Goal: Communication & Community: Answer question/provide support

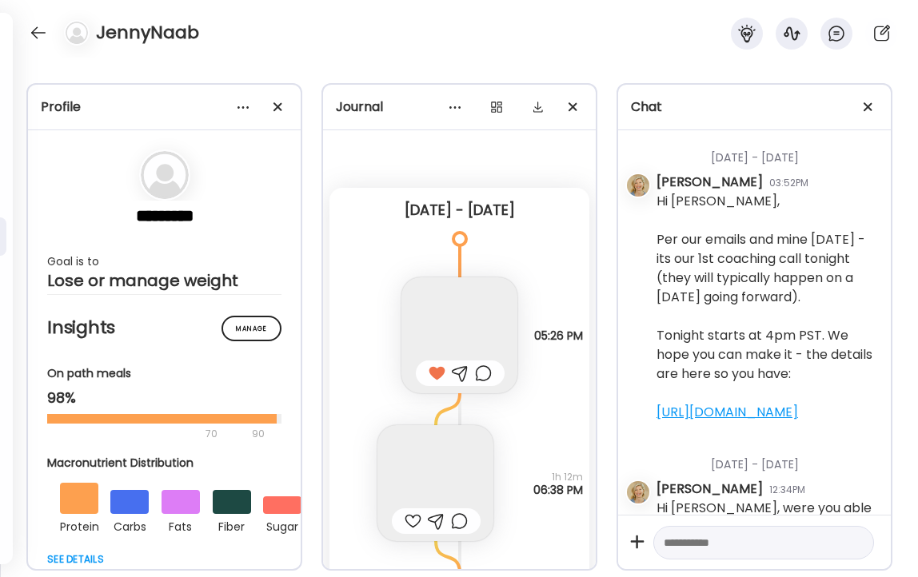
scroll to position [5609, 0]
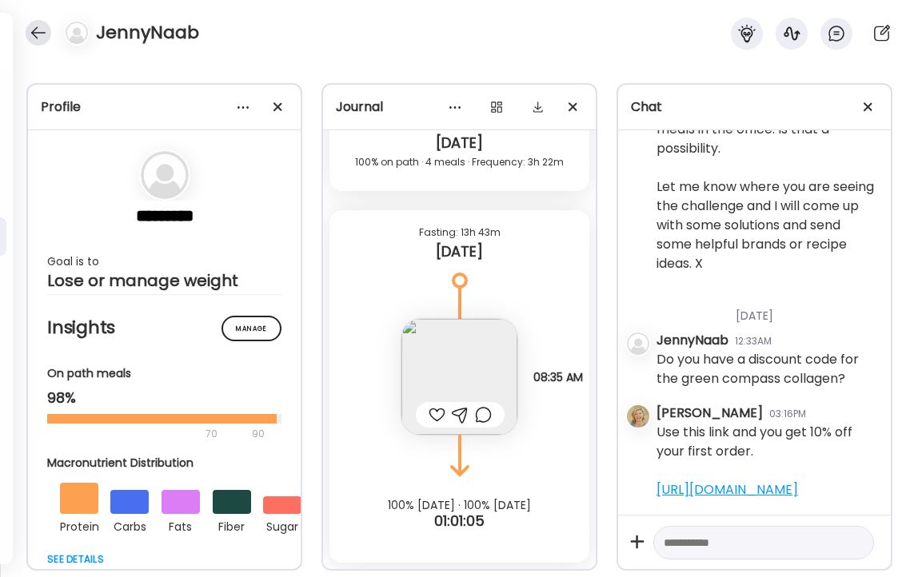
click at [38, 33] on div at bounding box center [39, 33] width 26 height 26
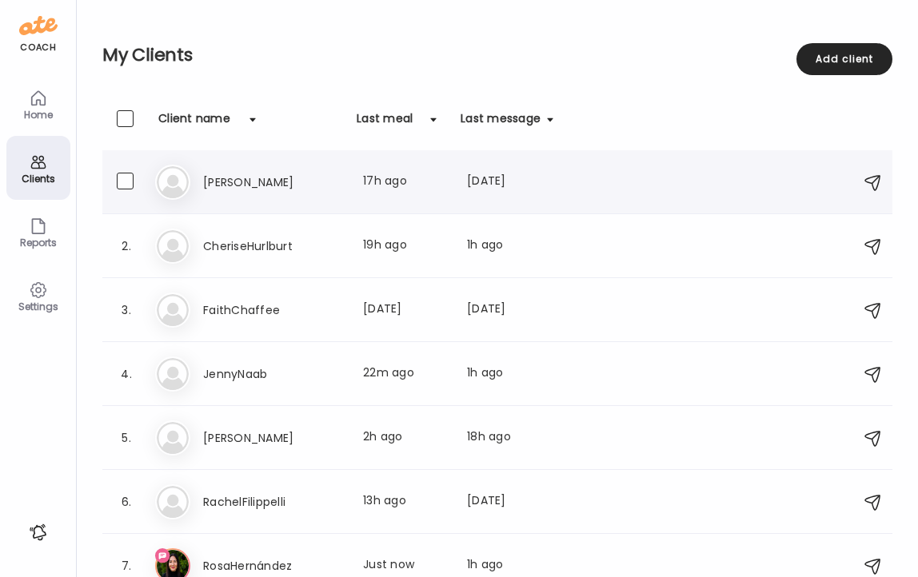
click at [209, 175] on h3 "[PERSON_NAME]" at bounding box center [273, 182] width 141 height 19
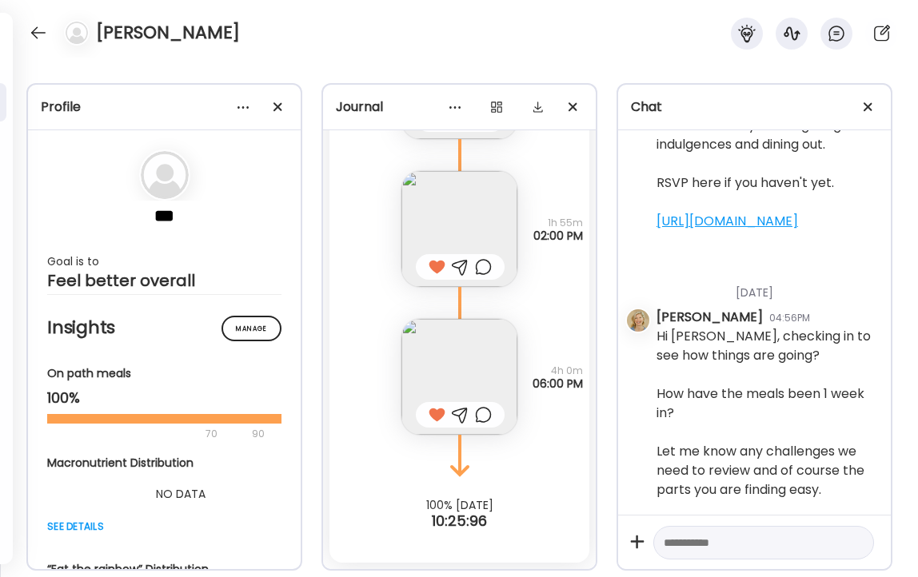
scroll to position [4595, 0]
click at [37, 30] on div at bounding box center [39, 33] width 26 height 26
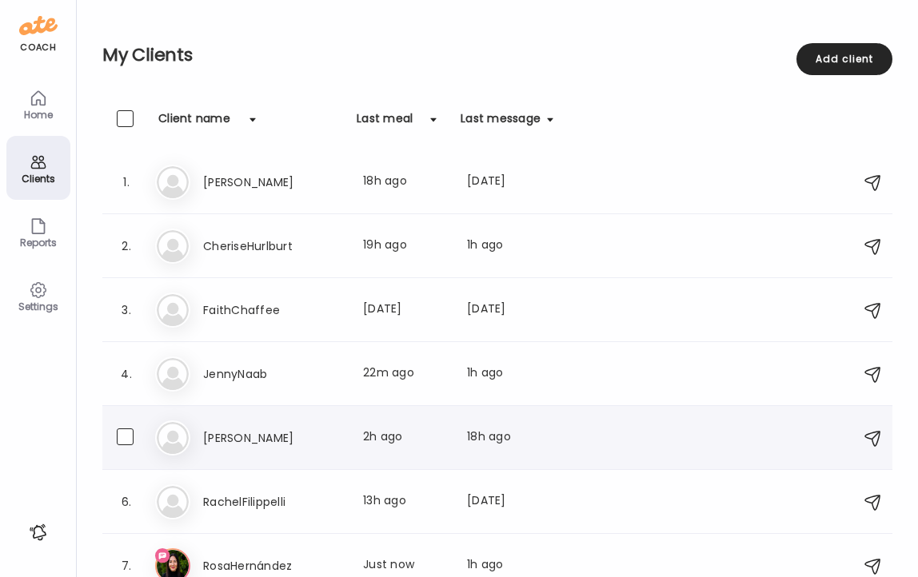
click at [222, 437] on h3 "[PERSON_NAME]" at bounding box center [273, 438] width 141 height 19
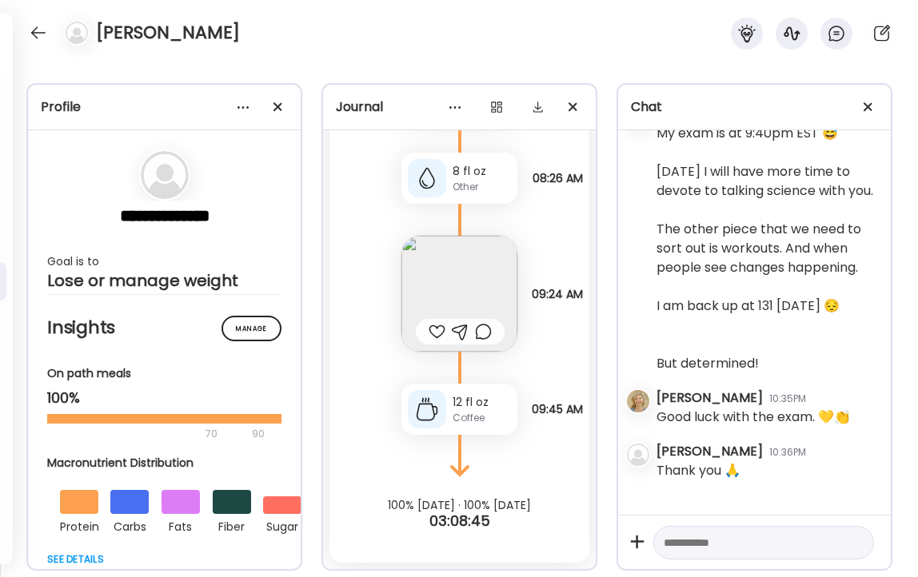
scroll to position [33325, 0]
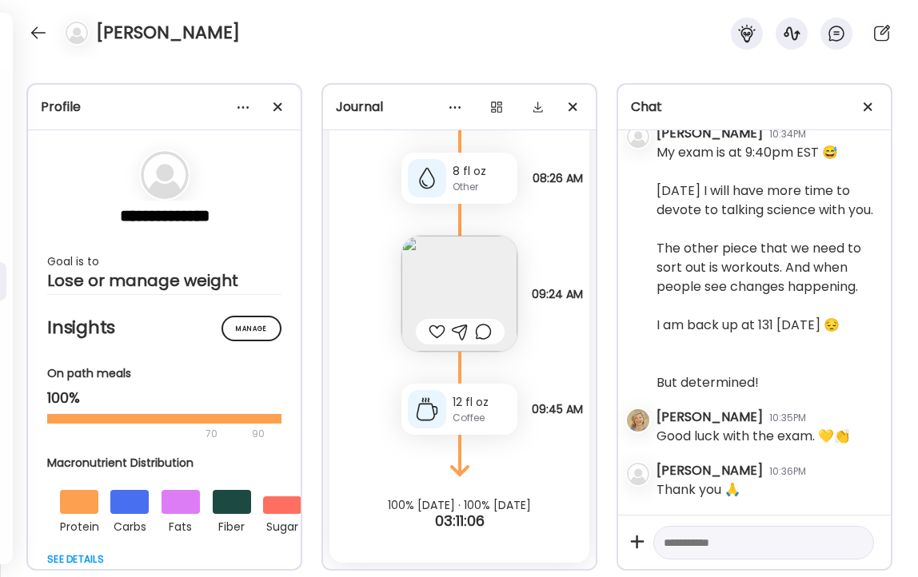
click at [707, 544] on textarea at bounding box center [749, 542] width 171 height 19
paste textarea "**********"
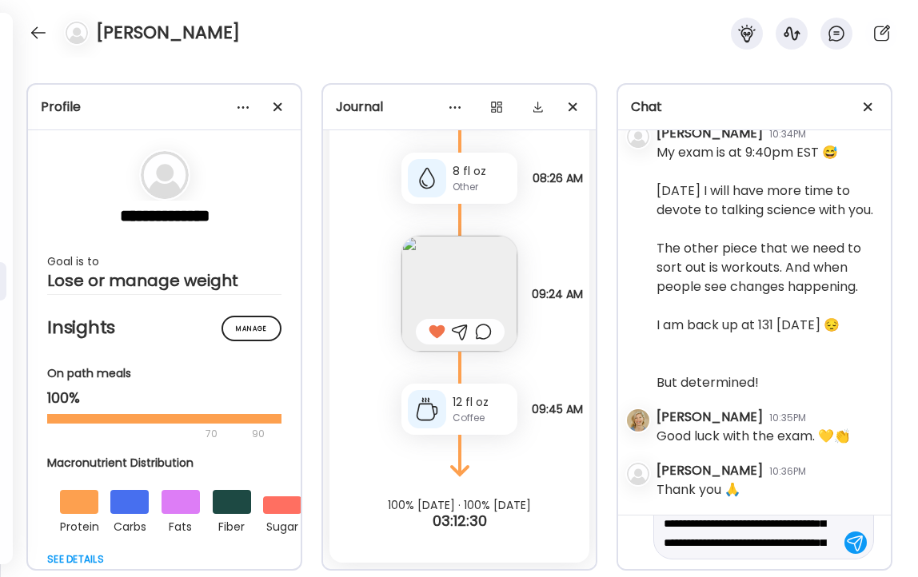
scroll to position [249, 0]
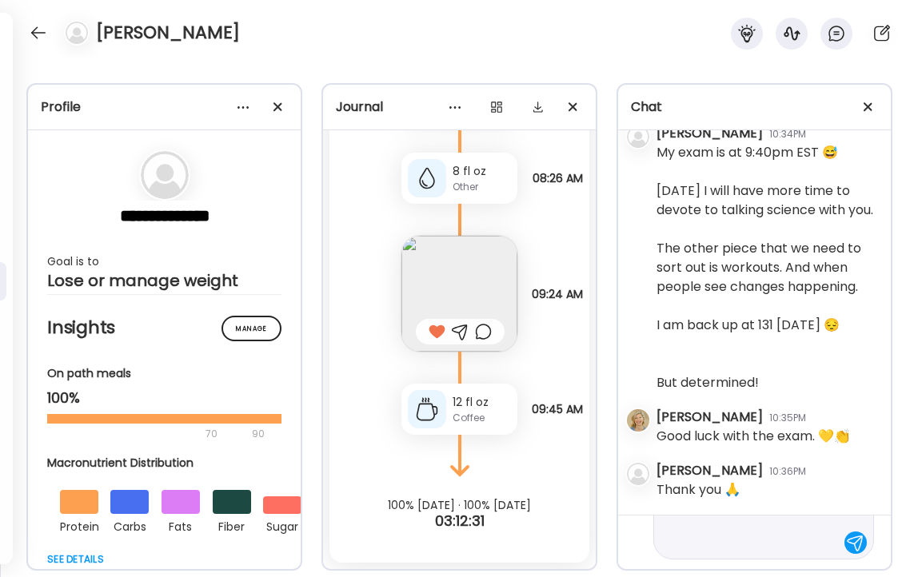
type textarea "**********"
click at [853, 539] on div at bounding box center [856, 543] width 22 height 22
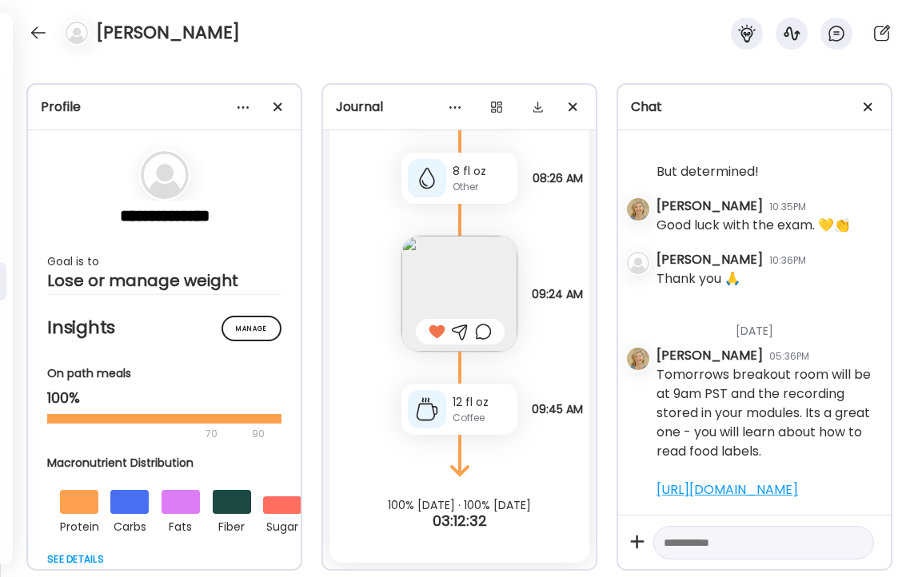
scroll to position [33632, 0]
click at [37, 34] on div at bounding box center [39, 33] width 26 height 26
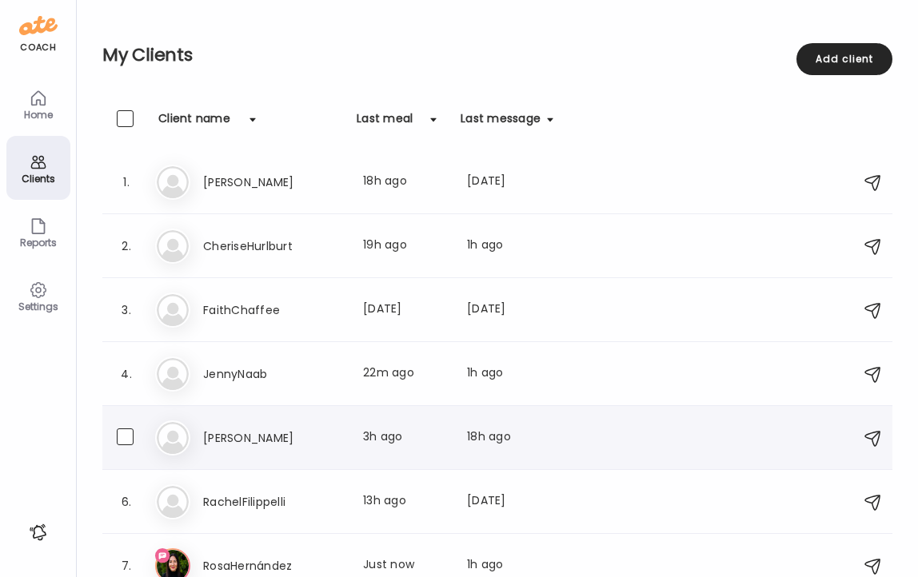
scroll to position [18, 0]
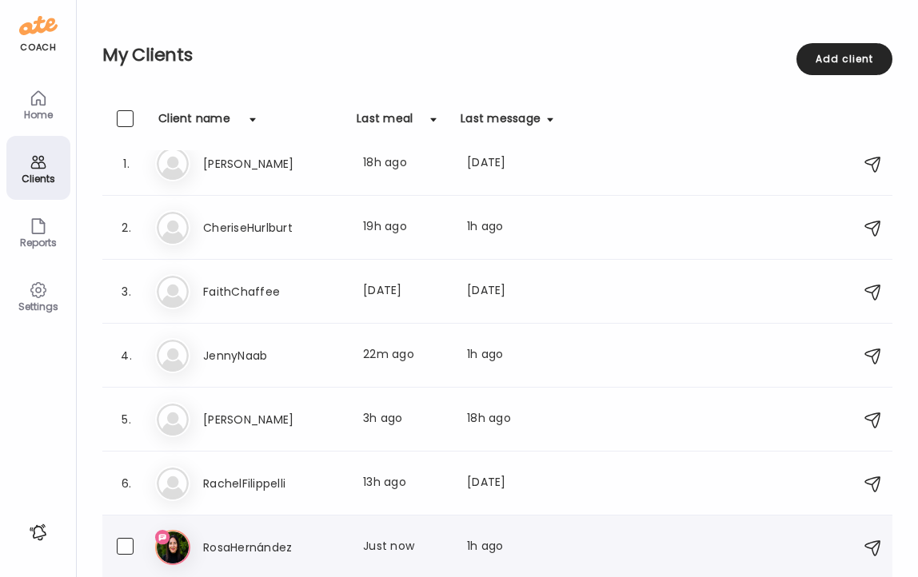
click at [243, 547] on h3 "RosaHernández" at bounding box center [273, 547] width 141 height 19
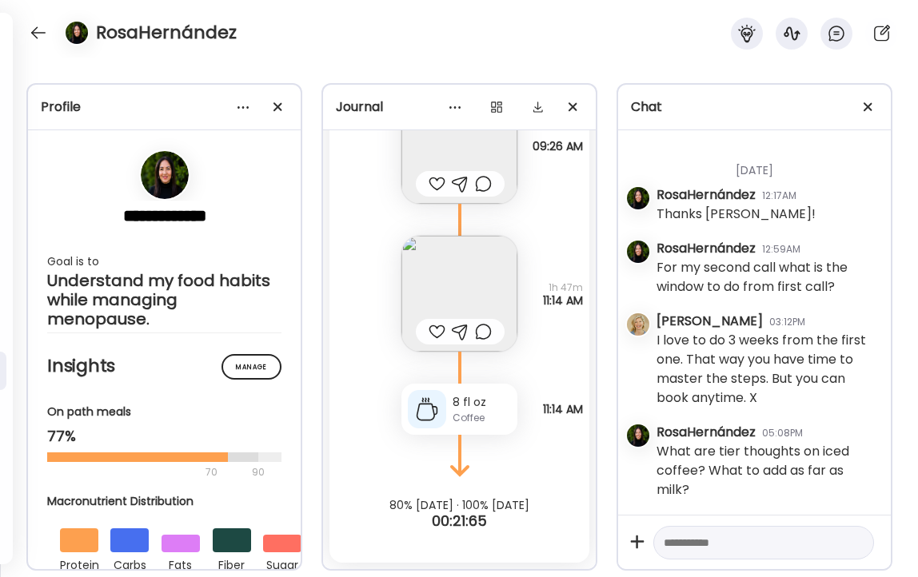
scroll to position [11418, 0]
click at [739, 545] on textarea at bounding box center [749, 542] width 171 height 19
type textarea "**********"
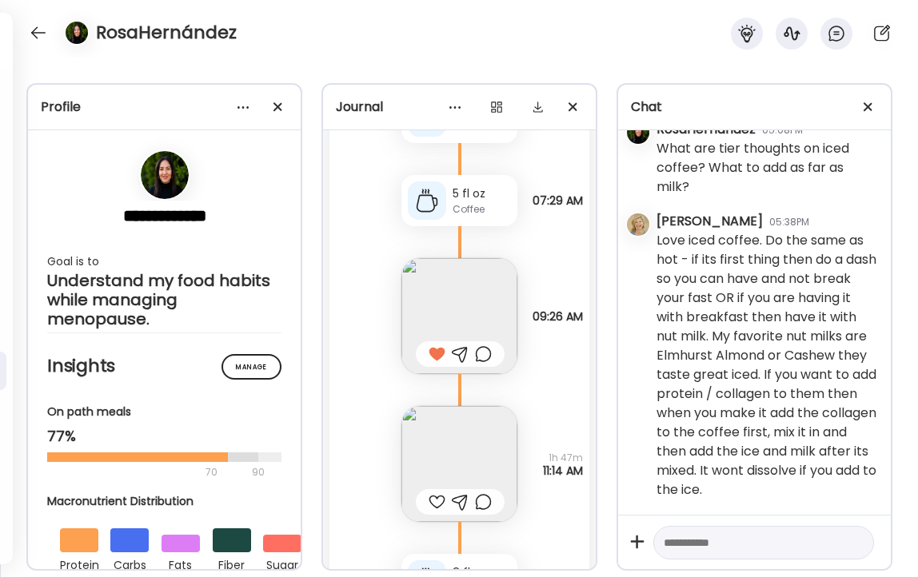
scroll to position [18638, 0]
click at [437, 461] on img at bounding box center [459, 467] width 116 height 116
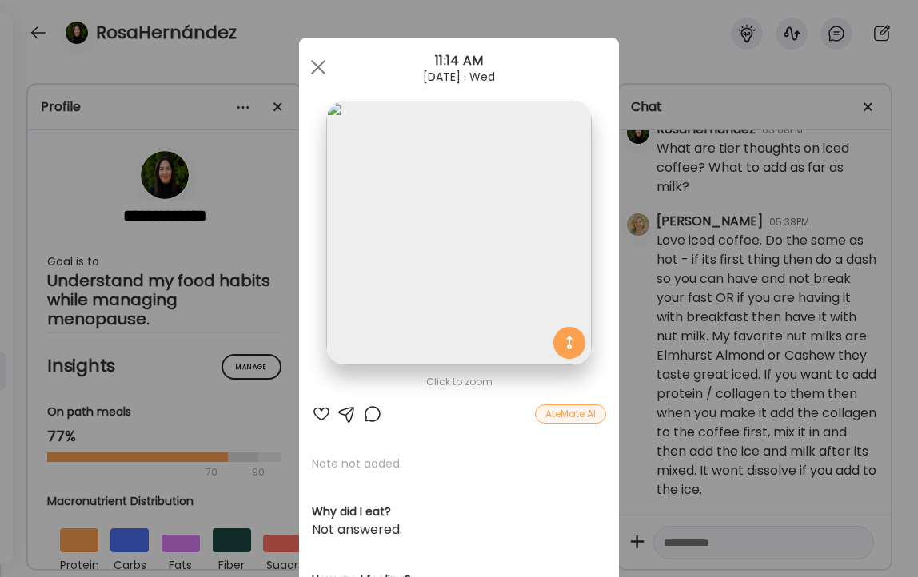
click at [321, 415] on div at bounding box center [321, 414] width 19 height 19
click at [314, 66] on div at bounding box center [318, 67] width 32 height 32
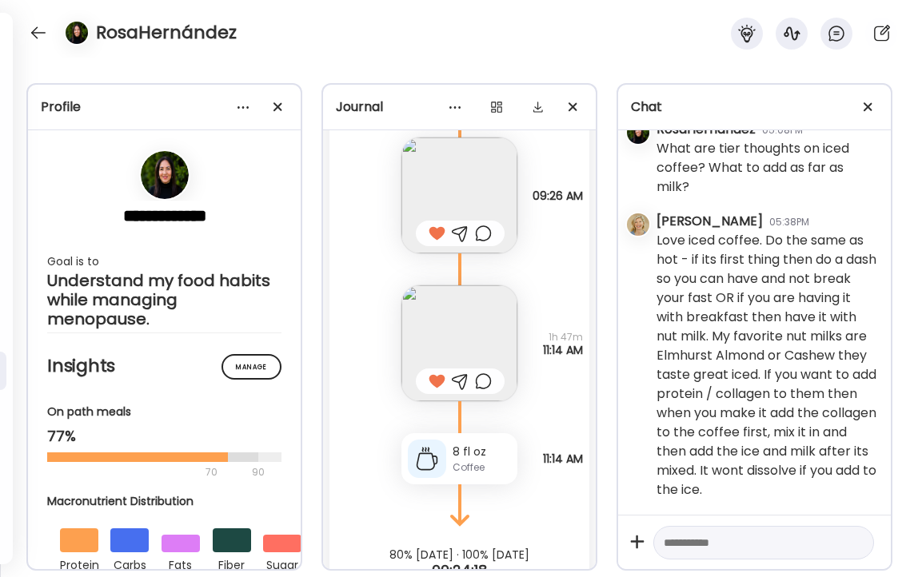
scroll to position [18812, 0]
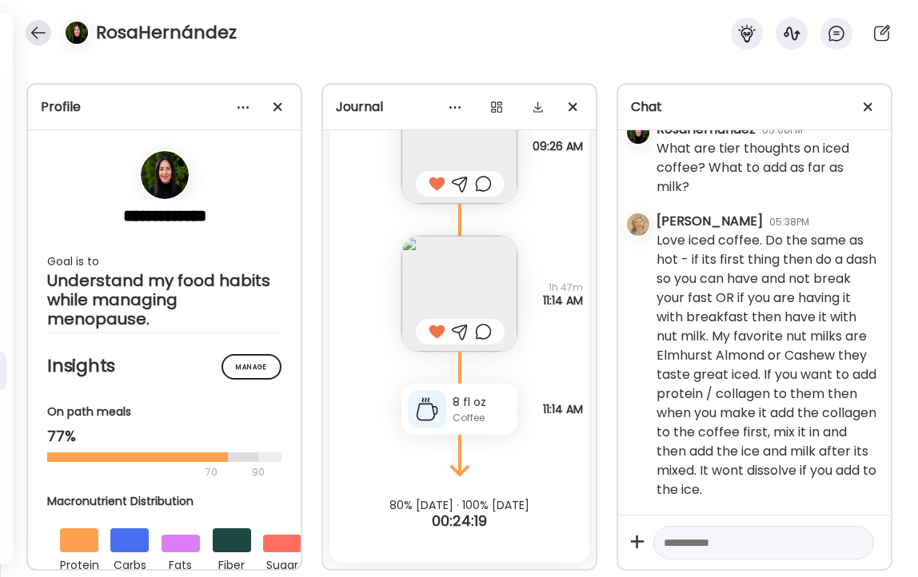
click at [37, 30] on div at bounding box center [39, 33] width 26 height 26
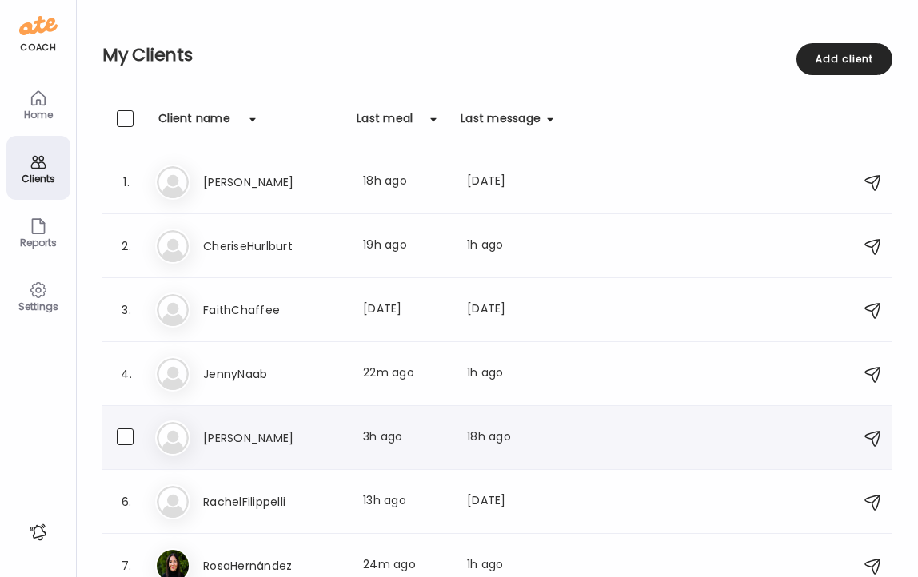
scroll to position [18, 0]
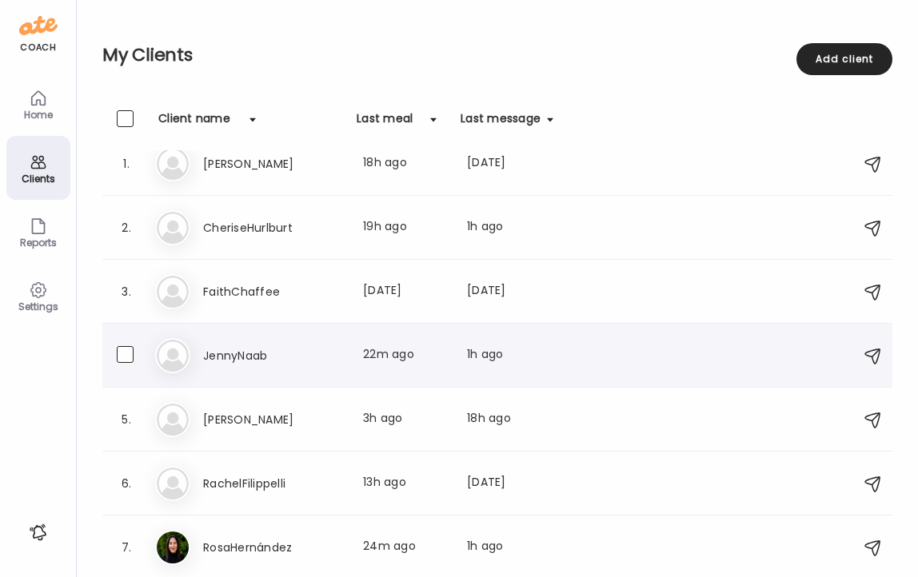
click at [237, 348] on h3 "JennyNaab" at bounding box center [273, 355] width 141 height 19
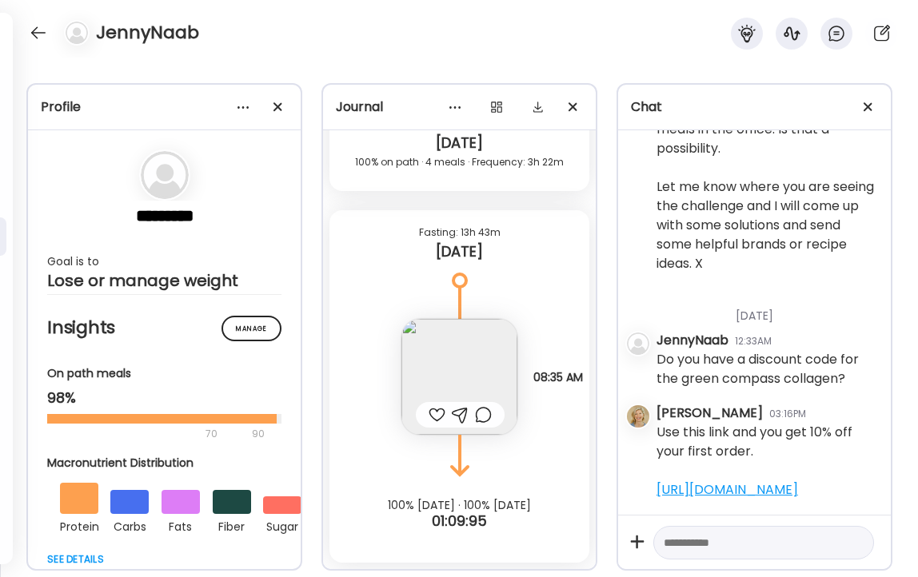
scroll to position [5609, 0]
click at [738, 481] on link "[URL][DOMAIN_NAME]" at bounding box center [728, 490] width 142 height 18
click at [720, 481] on link "[URL][DOMAIN_NAME]" at bounding box center [728, 490] width 142 height 18
click at [721, 541] on textarea at bounding box center [749, 542] width 171 height 19
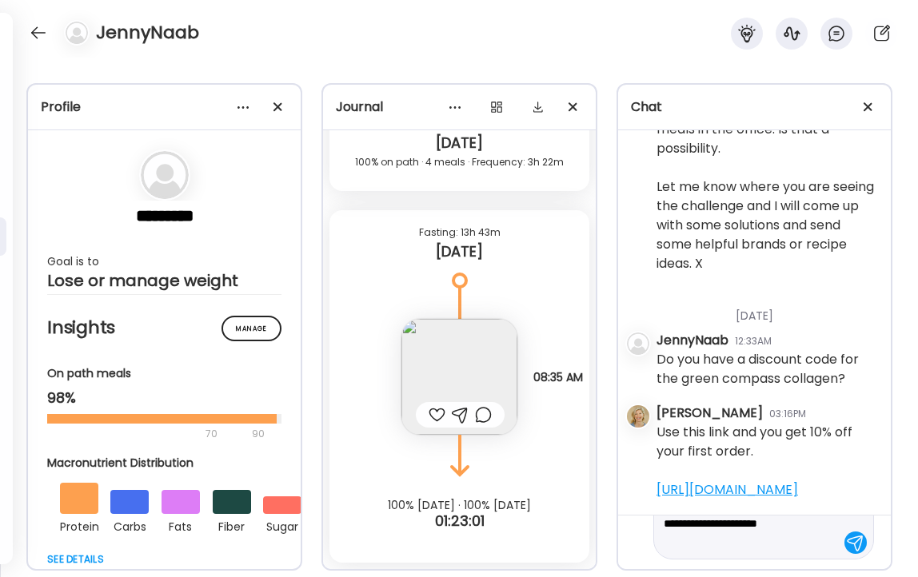
click at [746, 521] on textarea "**********" at bounding box center [749, 514] width 171 height 77
type textarea "**********"
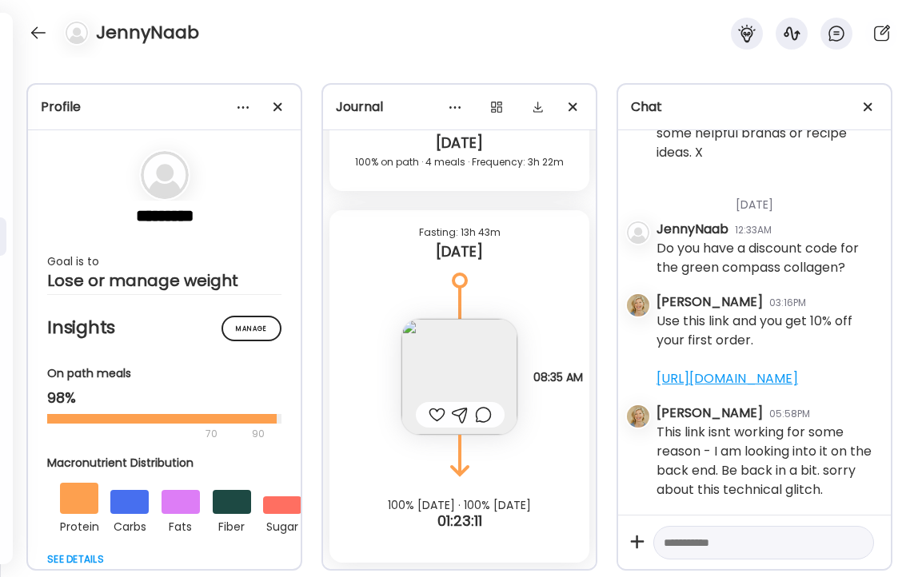
scroll to position [5721, 0]
click at [433, 411] on div at bounding box center [437, 414] width 17 height 19
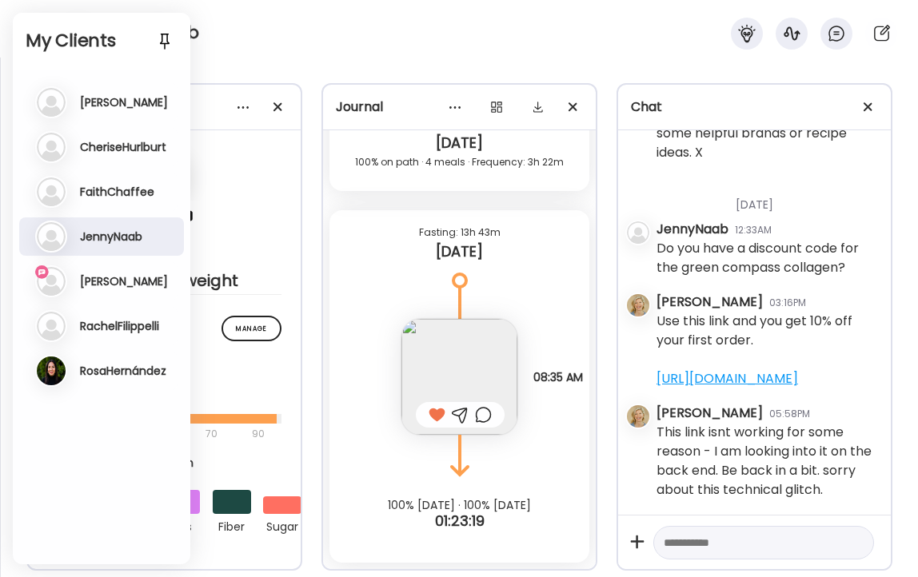
click at [102, 286] on h3 "[PERSON_NAME]" at bounding box center [124, 281] width 88 height 14
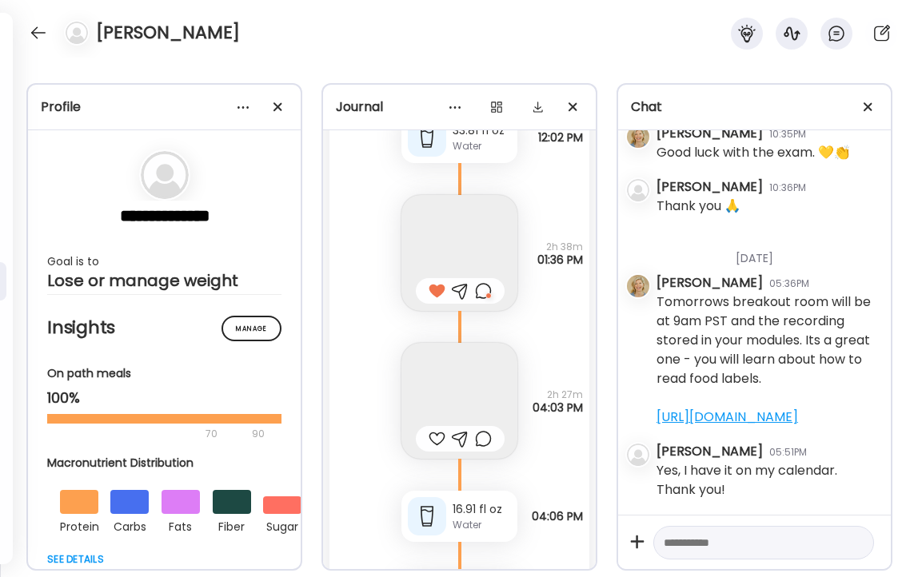
scroll to position [27261, 0]
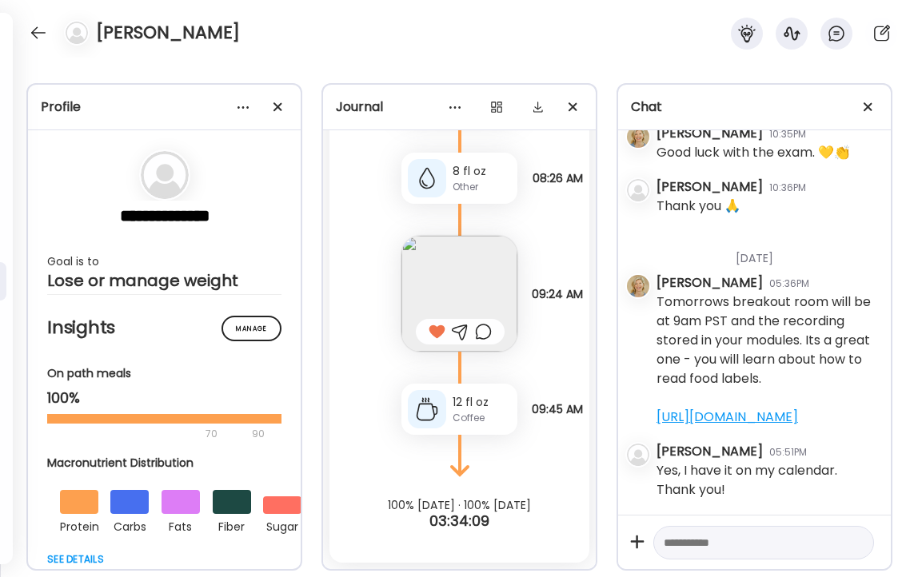
drag, startPoint x: 658, startPoint y: 205, endPoint x: 877, endPoint y: 416, distance: 303.7
click at [877, 416] on div "Tomorrows breakout room will be at 9am PST and the recording stored in your mod…" at bounding box center [768, 360] width 222 height 134
copy div "Tomorrows breakout room will be at 9am PST and the recording stored in your mod…"
click at [33, 30] on div at bounding box center [39, 33] width 26 height 26
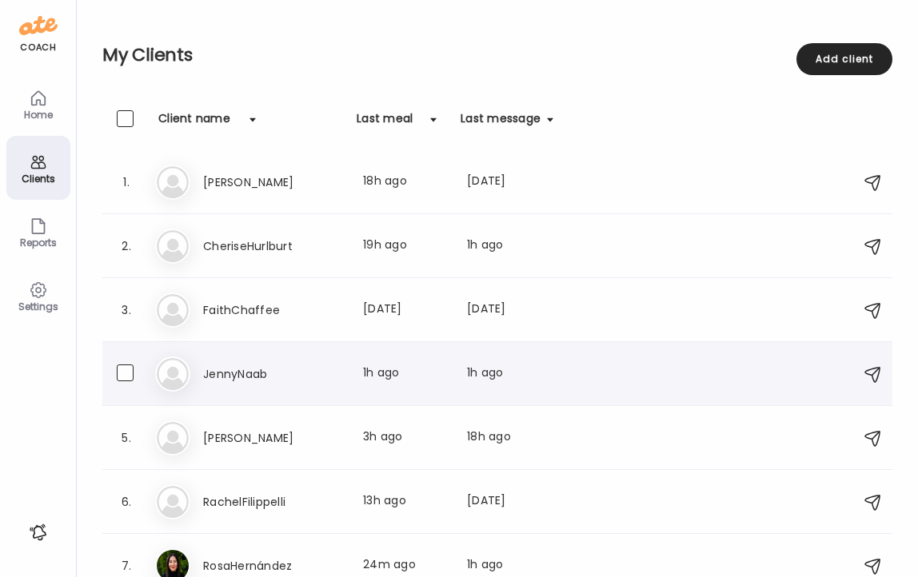
click at [231, 370] on h3 "JennyNaab" at bounding box center [273, 374] width 141 height 19
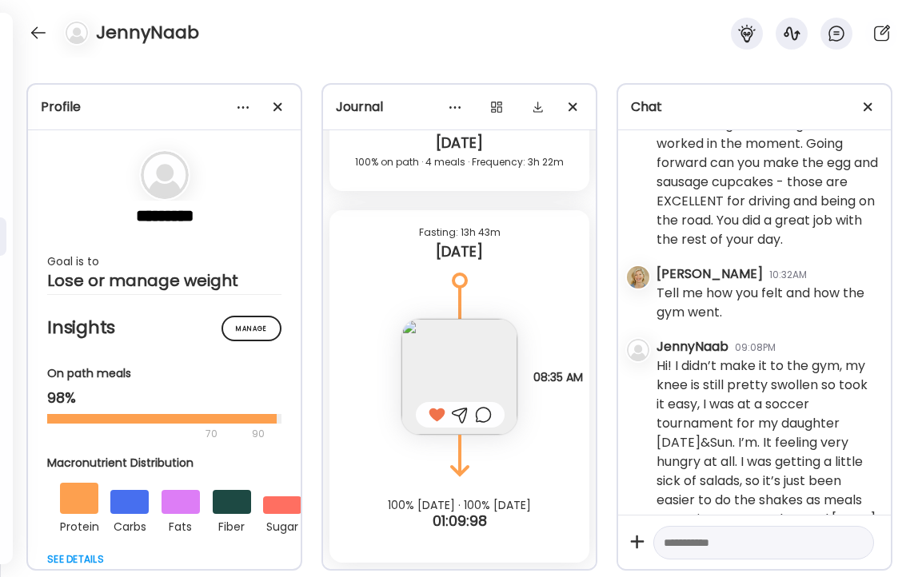
scroll to position [8494, 0]
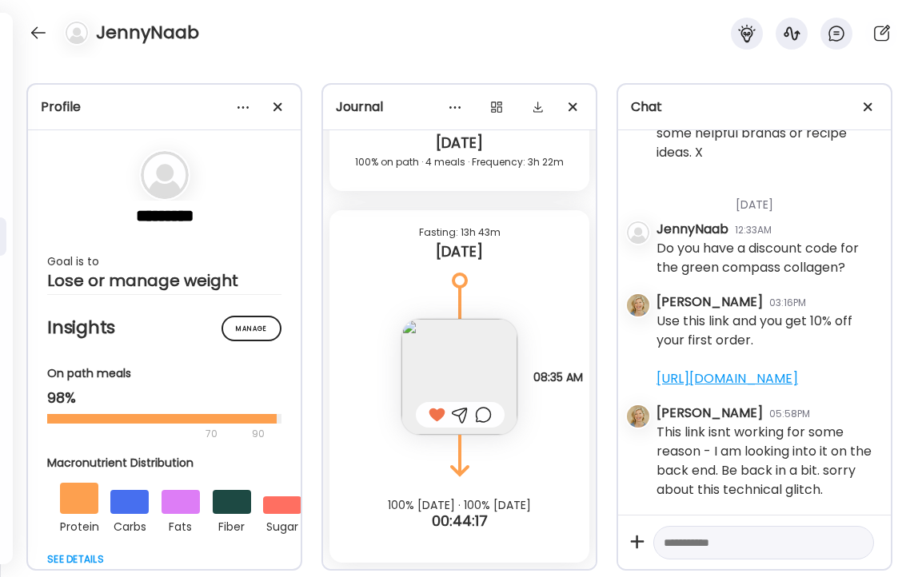
click at [704, 545] on textarea at bounding box center [749, 542] width 171 height 19
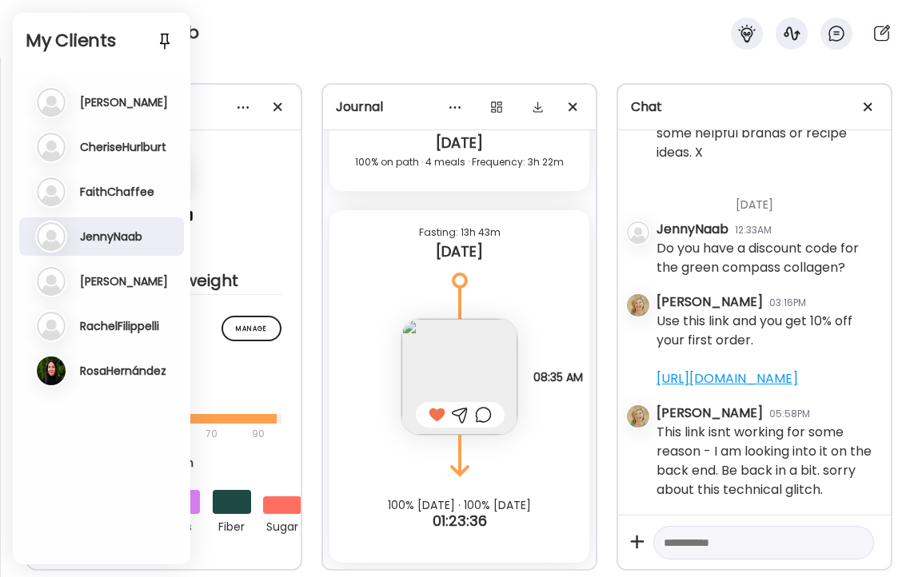
click at [95, 284] on h3 "[PERSON_NAME]" at bounding box center [124, 281] width 88 height 14
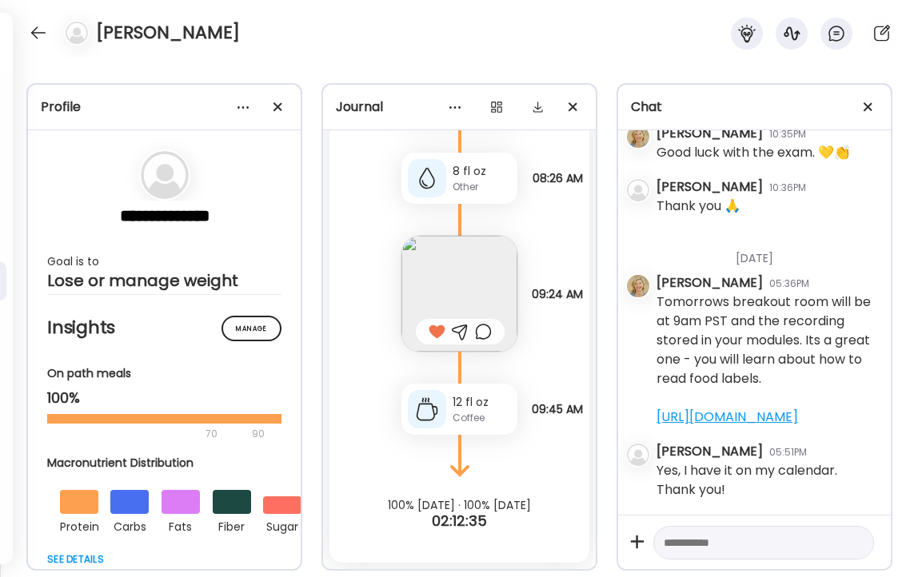
scroll to position [33706, 0]
click at [763, 545] on textarea at bounding box center [749, 542] width 171 height 19
type textarea "**********"
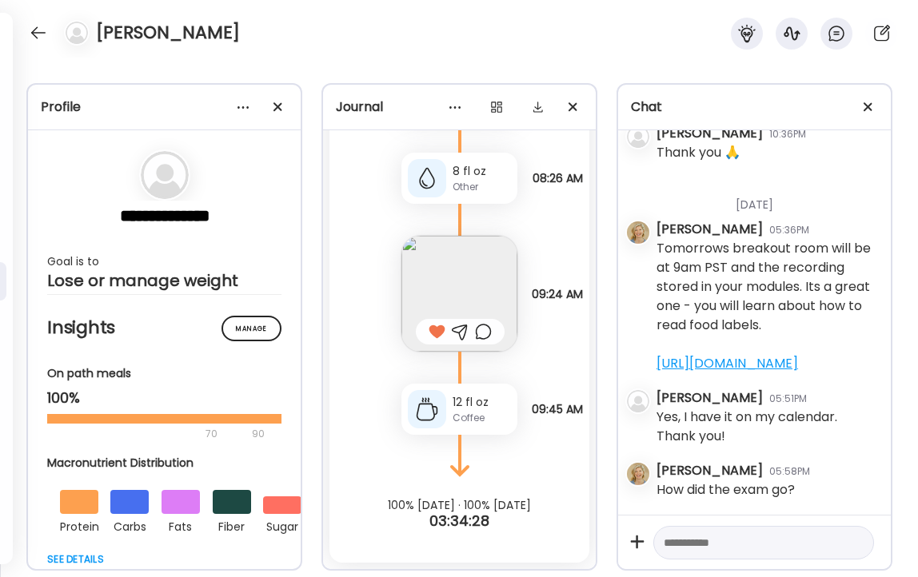
scroll to position [33760, 0]
click at [36, 27] on div at bounding box center [39, 33] width 26 height 26
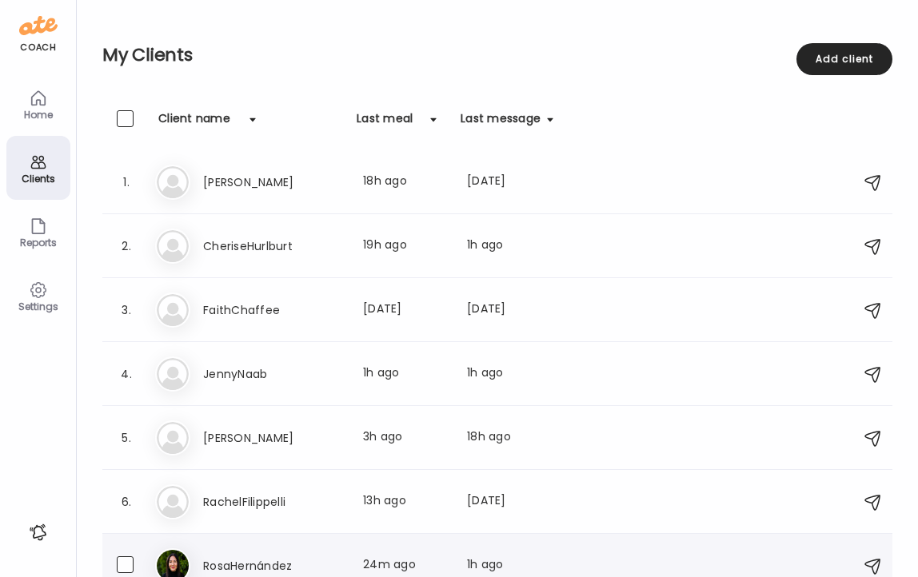
click at [246, 563] on h3 "RosaHernández" at bounding box center [273, 566] width 141 height 19
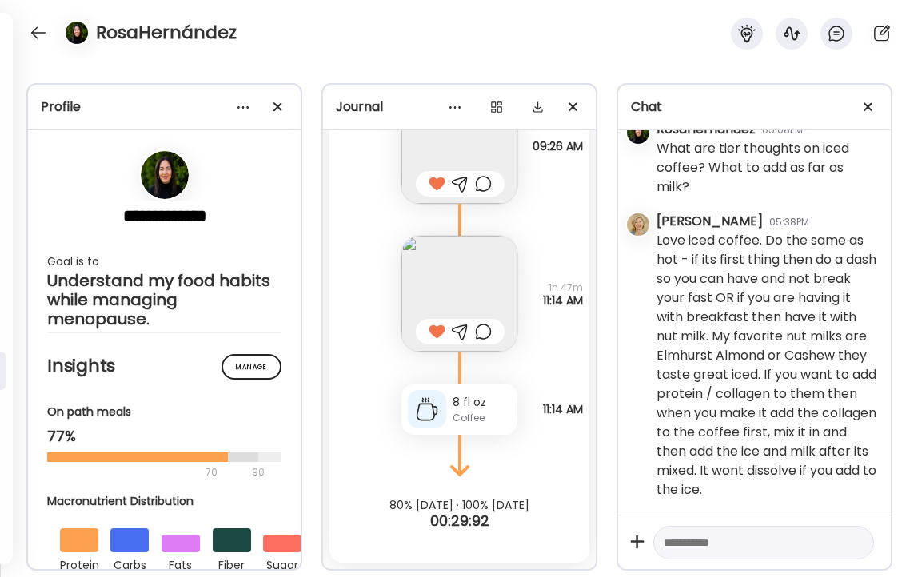
scroll to position [11721, 0]
click at [764, 549] on textarea at bounding box center [749, 542] width 171 height 19
paste textarea "**********"
type textarea "**********"
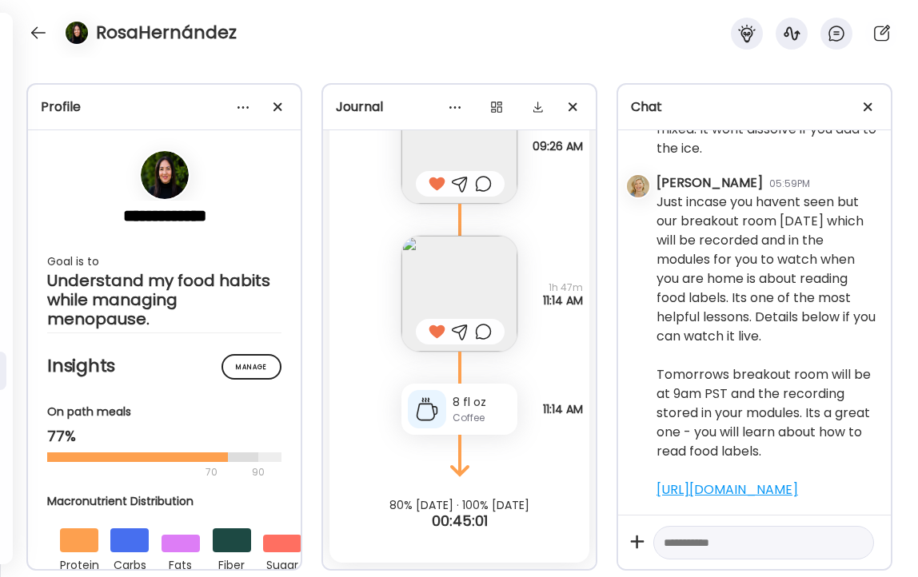
scroll to position [12107, 0]
click at [38, 28] on div at bounding box center [39, 33] width 26 height 26
